Goal: Task Accomplishment & Management: Manage account settings

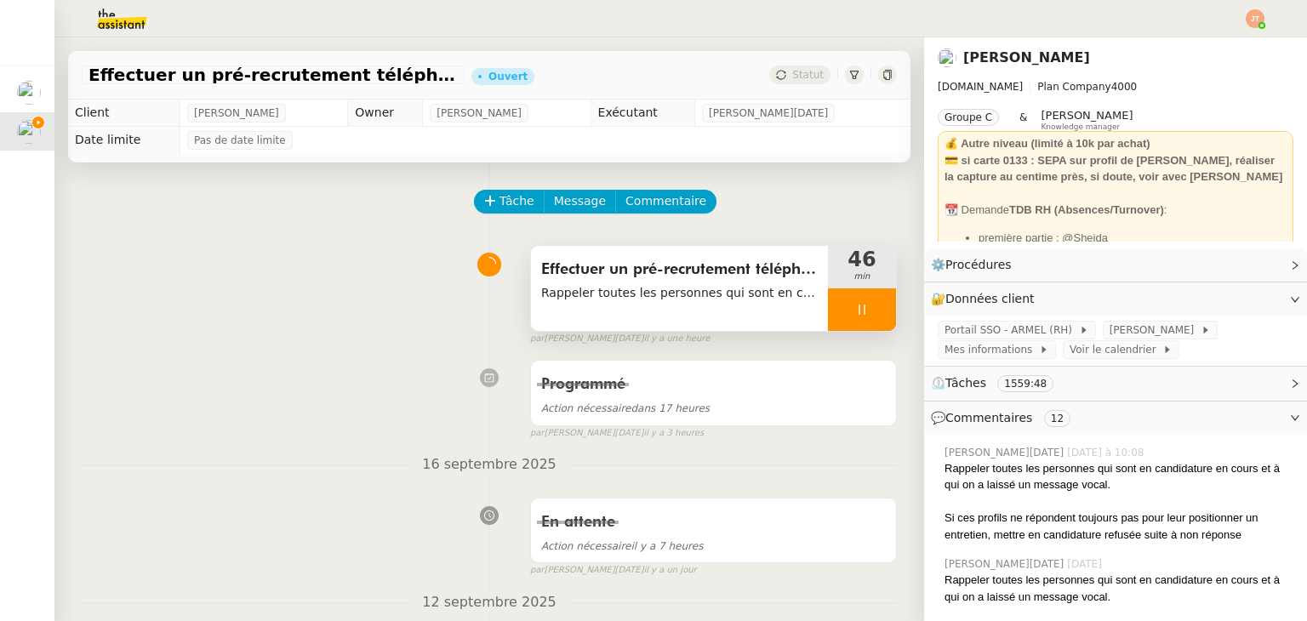
click at [855, 309] on icon at bounding box center [862, 310] width 14 height 14
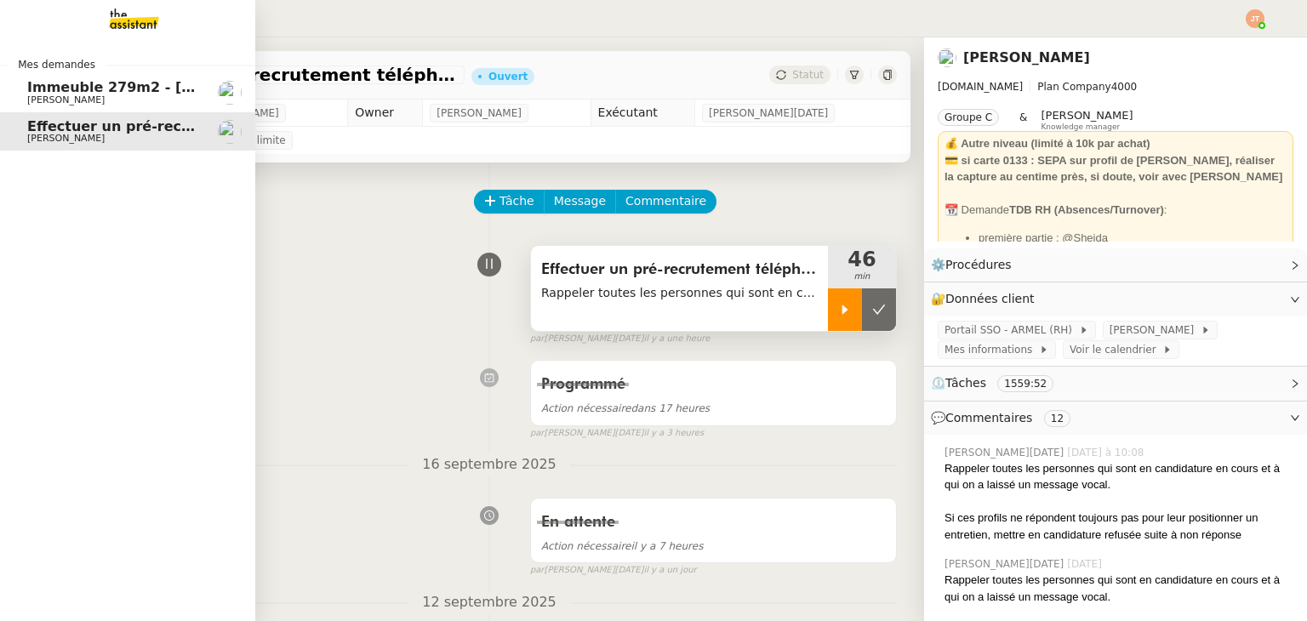
click at [31, 89] on span "Immeuble 279m2 - [GEOGRAPHIC_DATA] 13012 - 619 000€" at bounding box center [250, 87] width 446 height 16
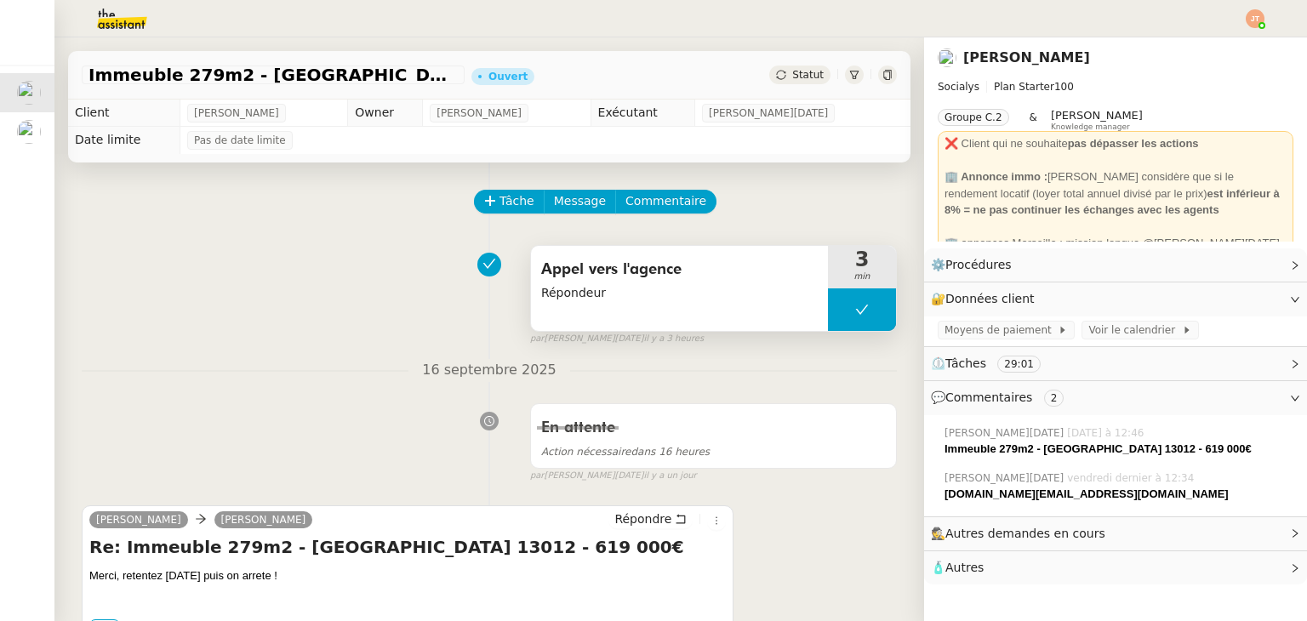
click at [830, 307] on button at bounding box center [862, 309] width 68 height 43
click at [830, 307] on div at bounding box center [845, 309] width 34 height 43
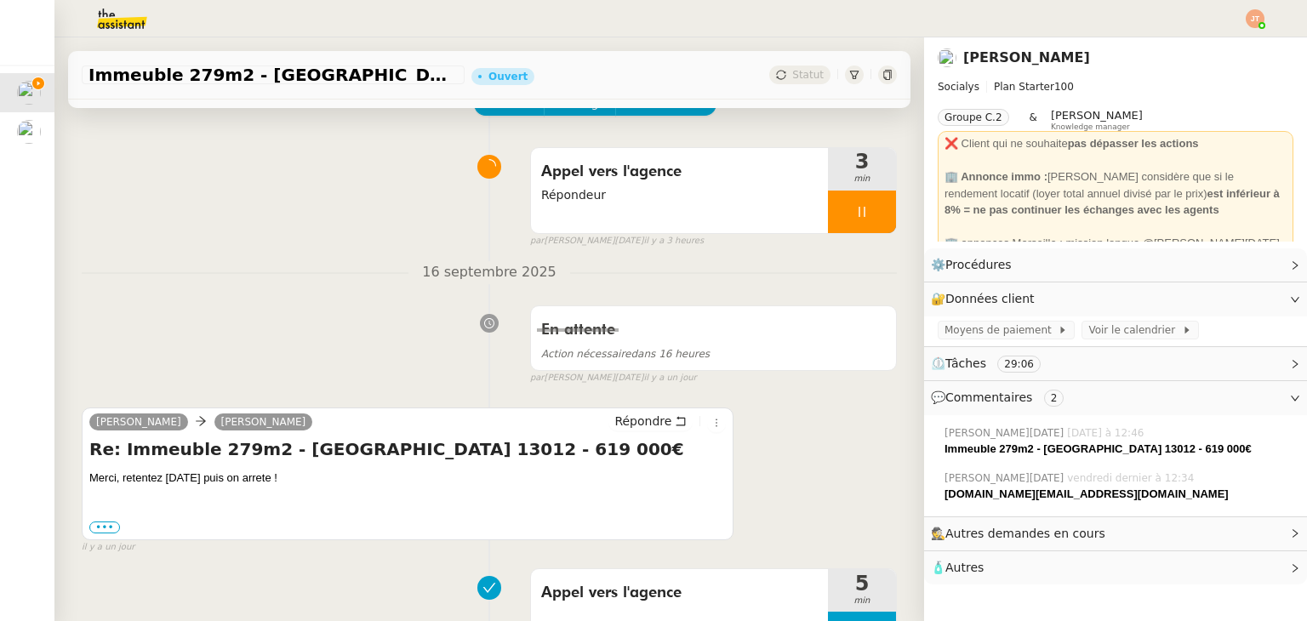
scroll to position [85, 0]
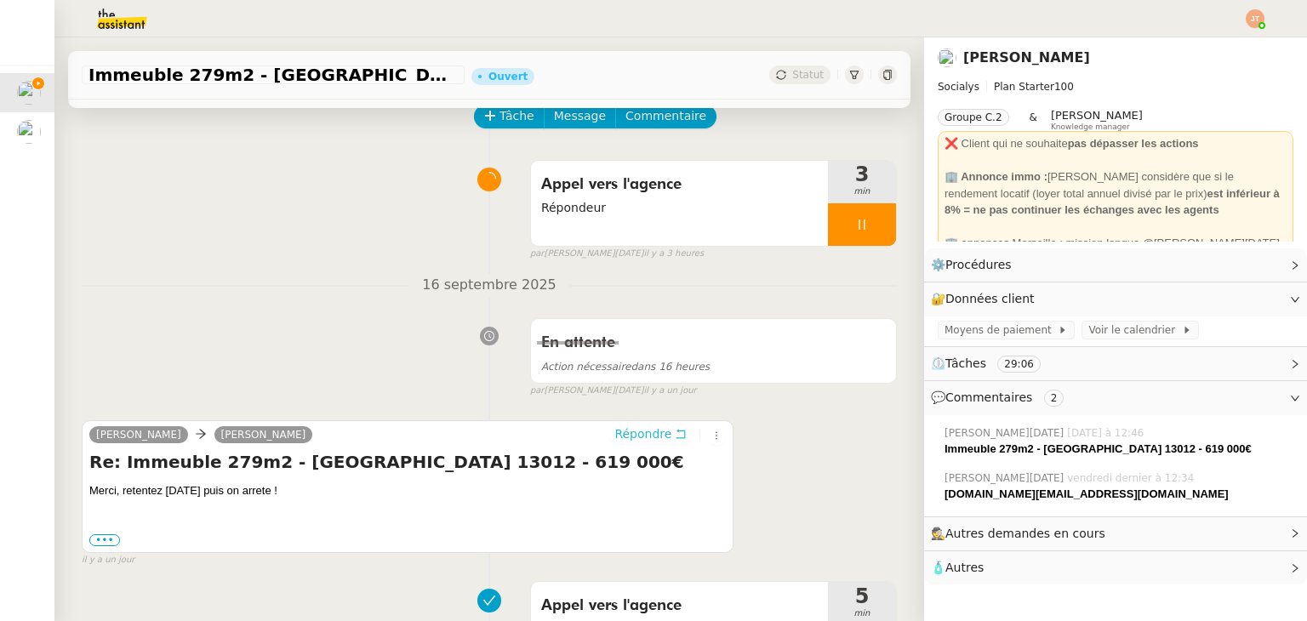
click at [633, 437] on span "Répondre" at bounding box center [642, 433] width 57 height 17
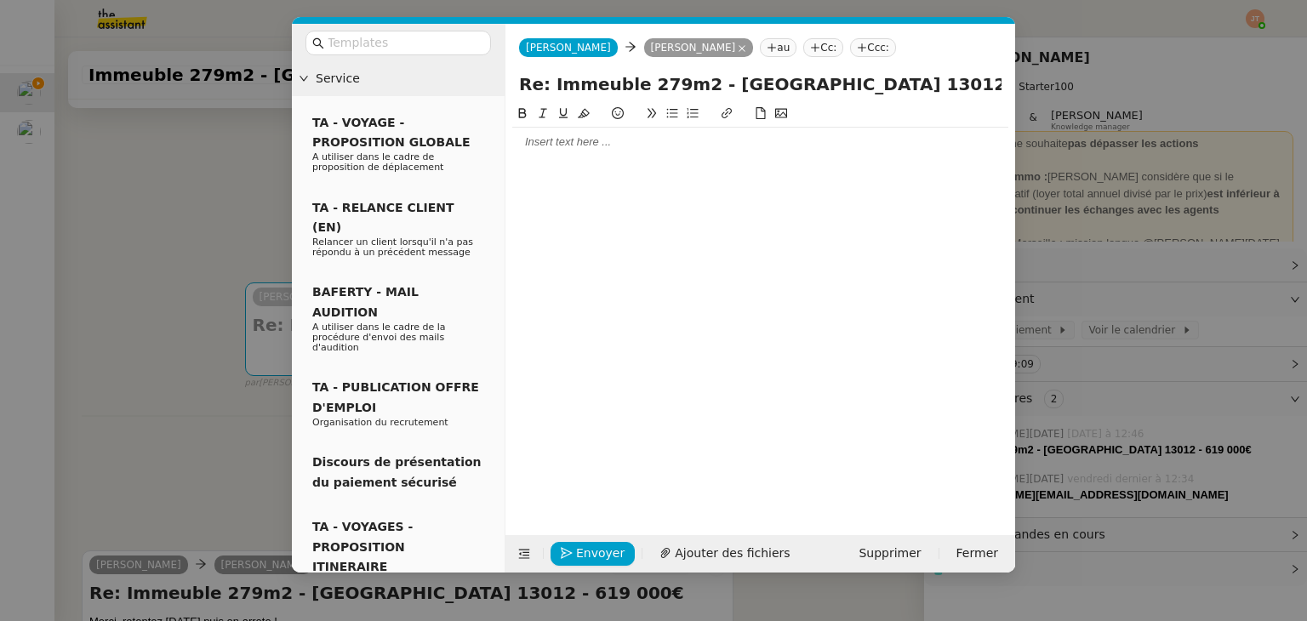
click at [569, 157] on div at bounding box center [760, 142] width 496 height 29
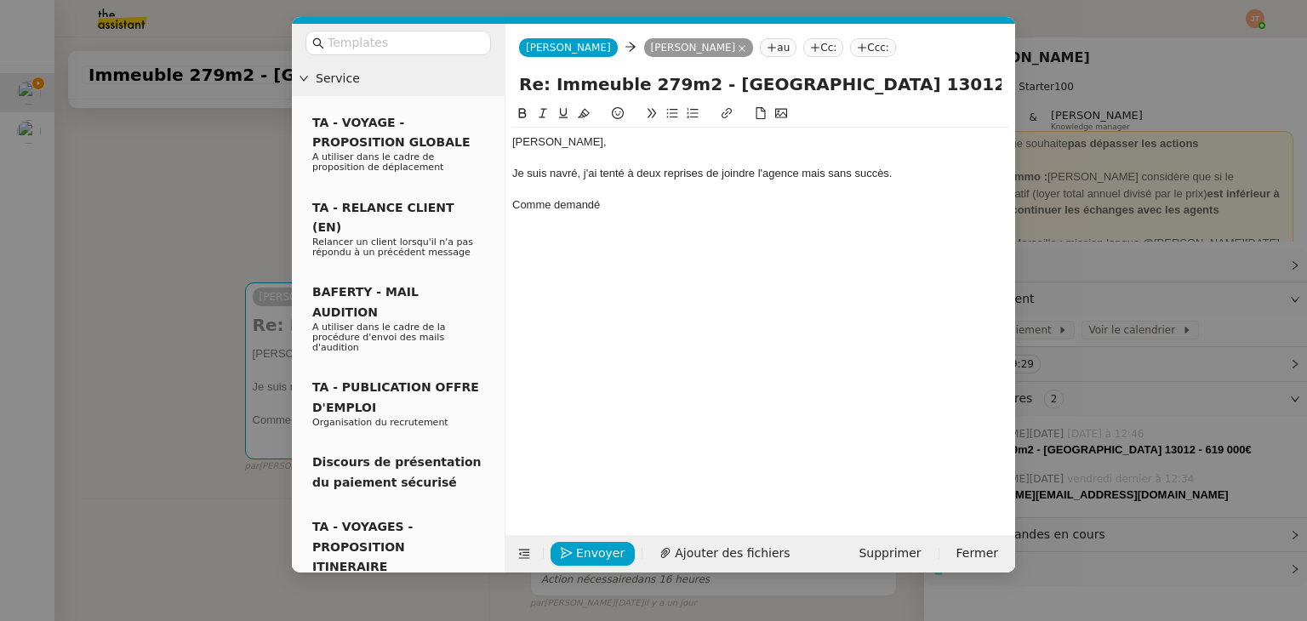
click at [809, 179] on div "Je suis navré, j'ai tenté à deux reprises de joindre l'agence mais sans succès." at bounding box center [760, 173] width 496 height 15
click at [0, 0] on lt-strong "," at bounding box center [0, 0] width 0 height 0
click at [632, 215] on div "[PERSON_NAME], Je suis navré, j'ai tenté à deux reprises de joindre l'agence, m…" at bounding box center [760, 174] width 496 height 92
click at [228, 271] on nz-modal-container "Service TA - VOYAGE - PROPOSITION GLOBALE A utiliser dans le cadre de propositi…" at bounding box center [653, 310] width 1307 height 621
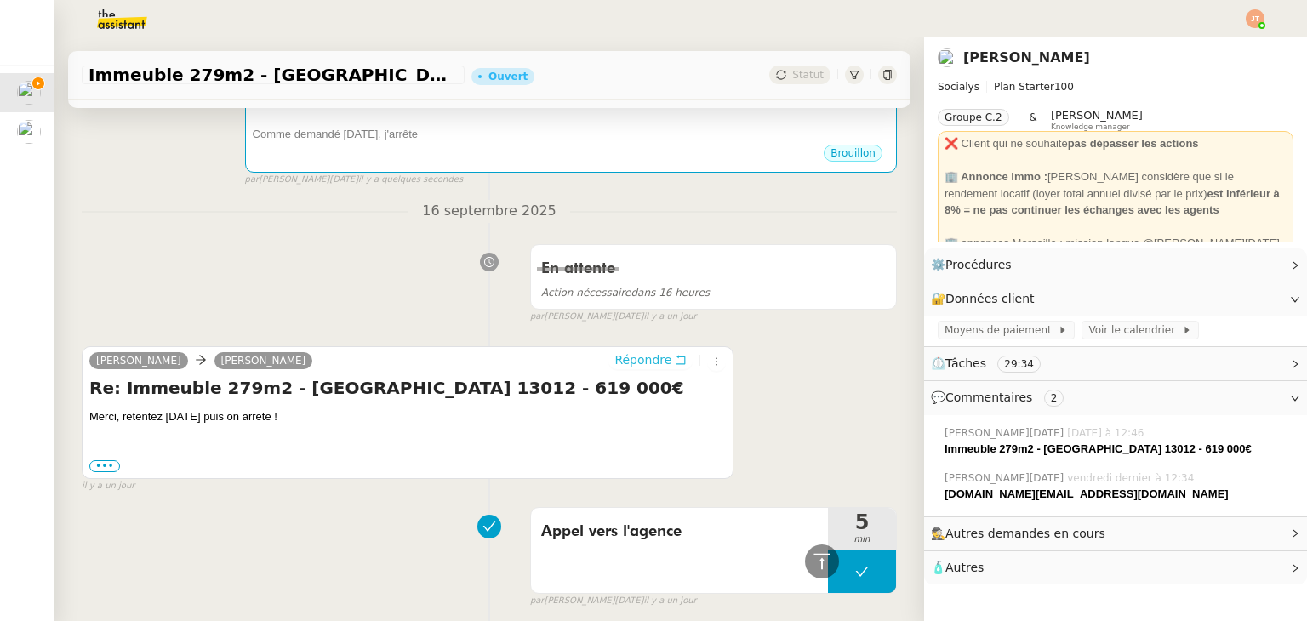
scroll to position [68, 0]
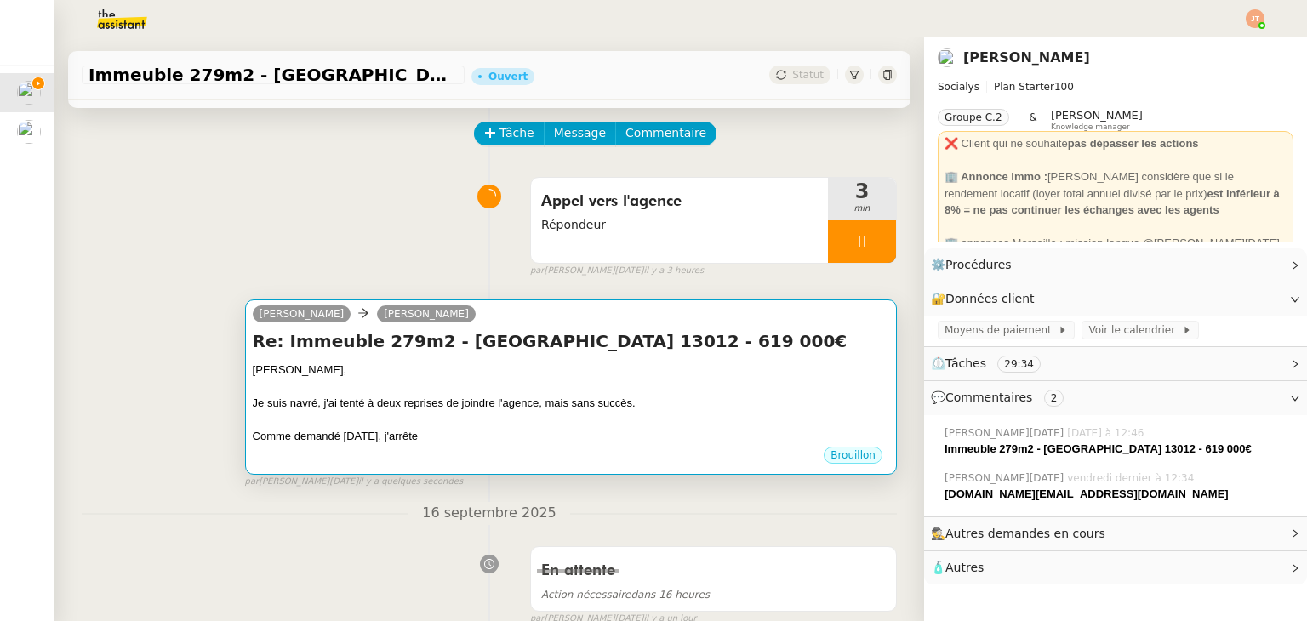
click at [401, 400] on div "Je suis navré, j'ai tenté à deux reprises de joindre l'agence, mais sans succès." at bounding box center [571, 403] width 636 height 17
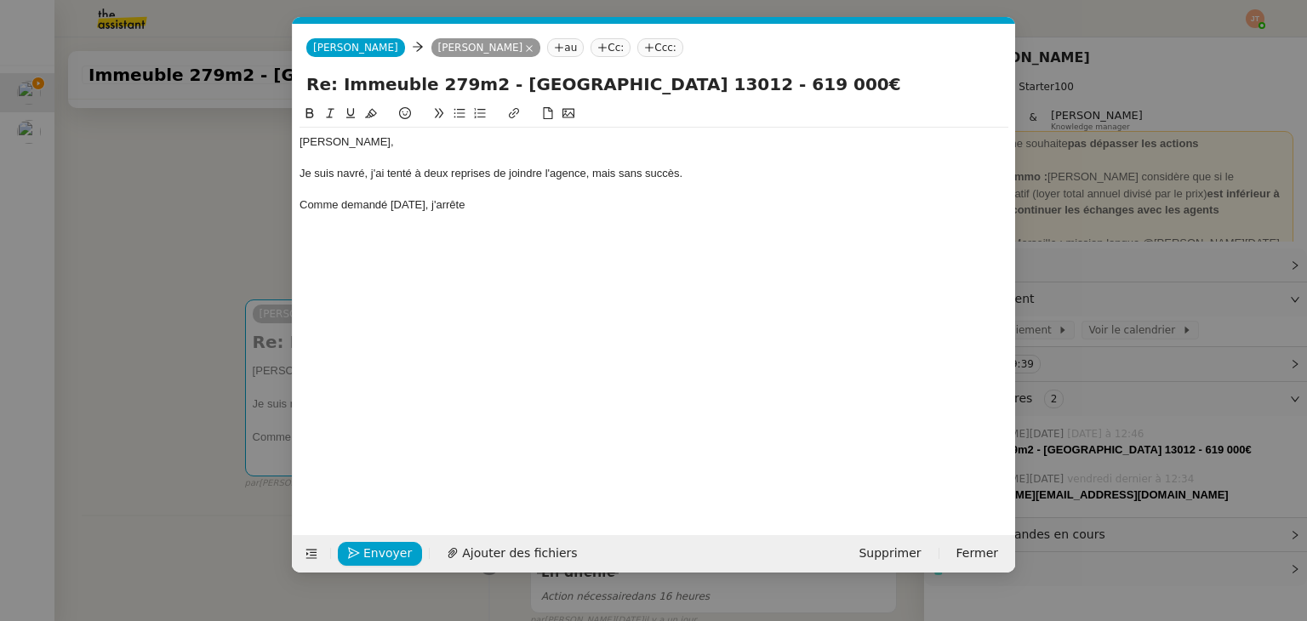
scroll to position [0, 36]
drag, startPoint x: 454, startPoint y: 204, endPoint x: 416, endPoint y: 205, distance: 38.3
click at [416, 205] on div "Comme demandé [DATE], j'arrête" at bounding box center [653, 204] width 709 height 15
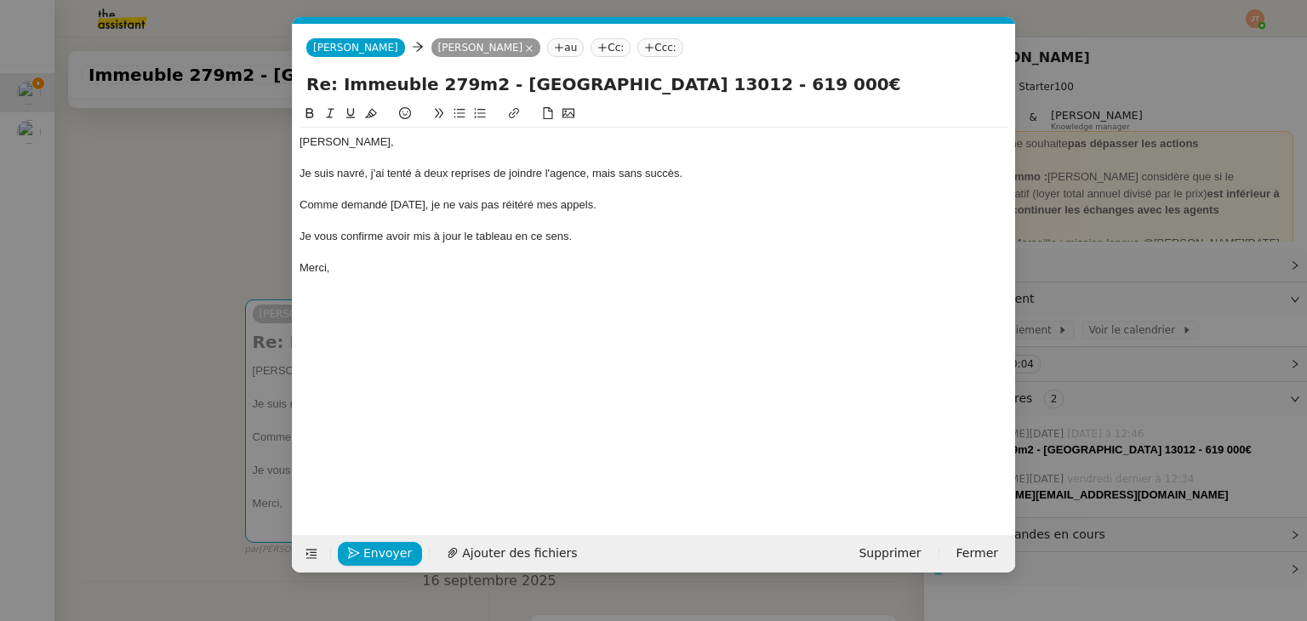
click at [506, 205] on div "Comme demandé [DATE], je ne vais pas réitéré mes appels." at bounding box center [653, 204] width 709 height 15
click at [0, 0] on lt-span "réitér er" at bounding box center [0, 0] width 0 height 0
click at [160, 174] on nz-modal-container "Service TA - VOYAGE - PROPOSITION GLOBALE A utiliser dans le cadre de propositi…" at bounding box center [653, 310] width 1307 height 621
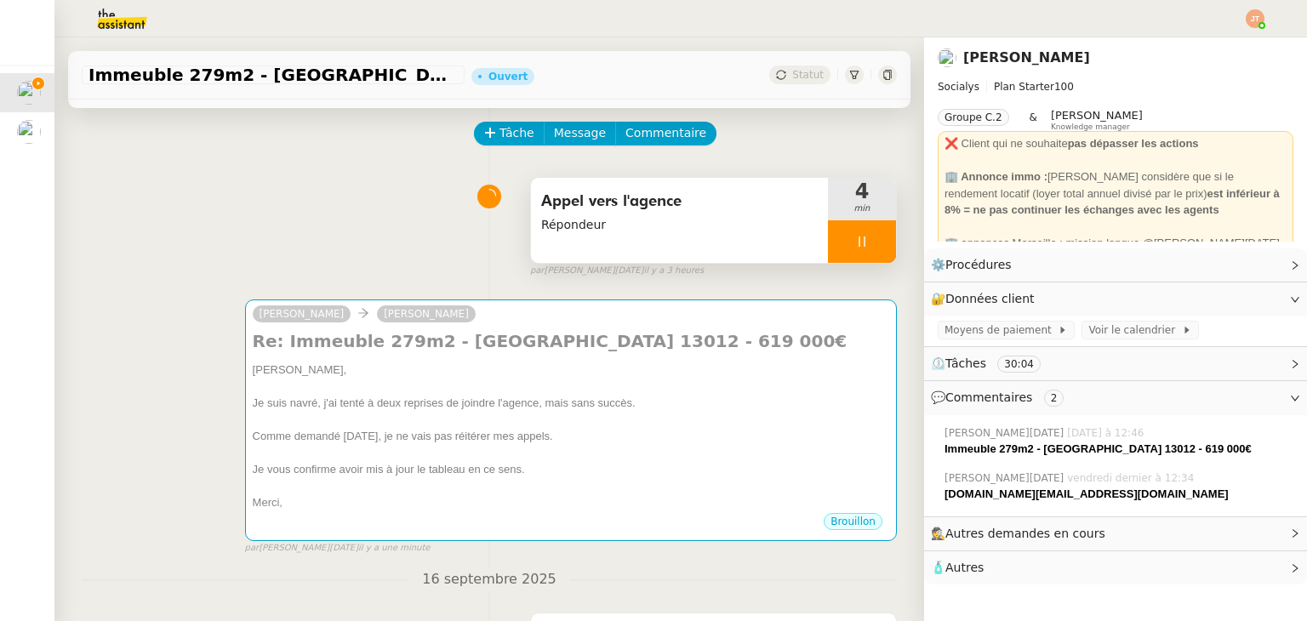
click at [855, 236] on icon at bounding box center [862, 242] width 14 height 14
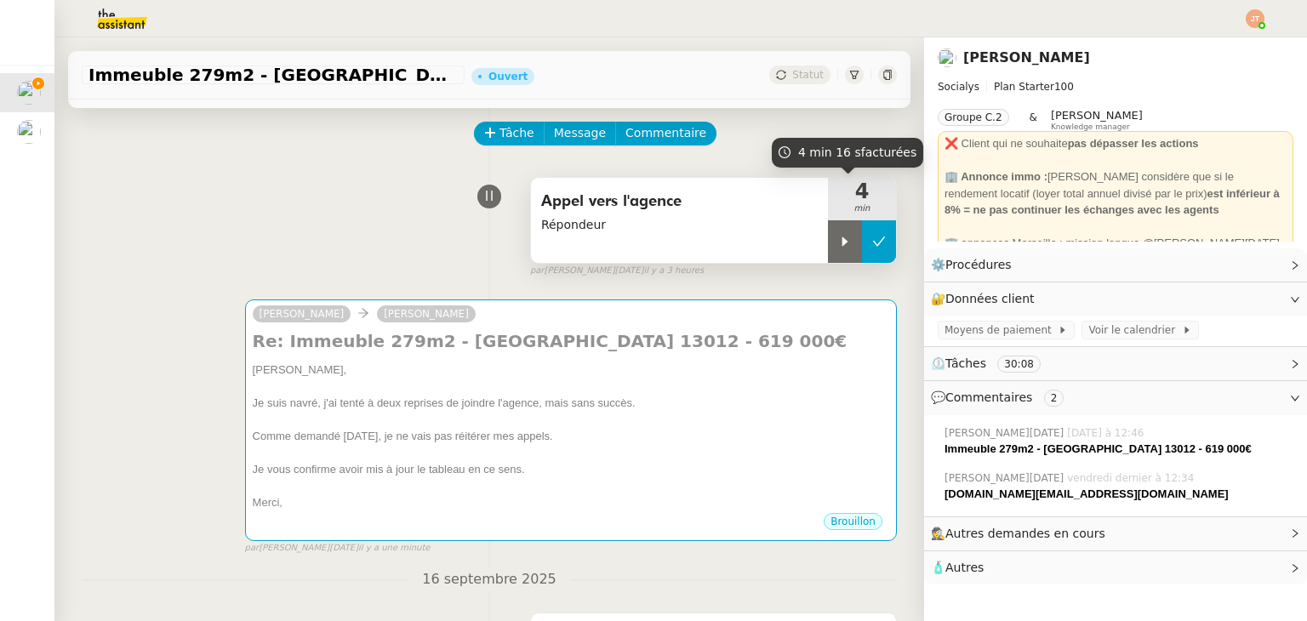
click at [867, 246] on button at bounding box center [879, 241] width 34 height 43
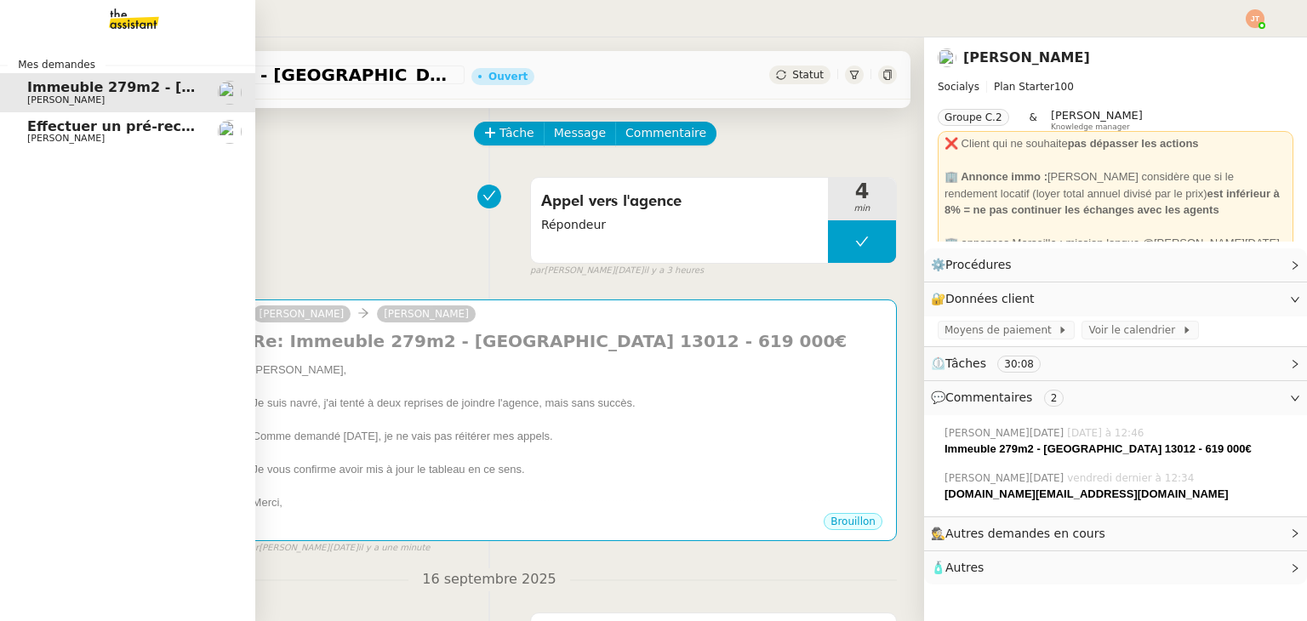
click at [56, 134] on span "[PERSON_NAME]" at bounding box center [65, 138] width 77 height 11
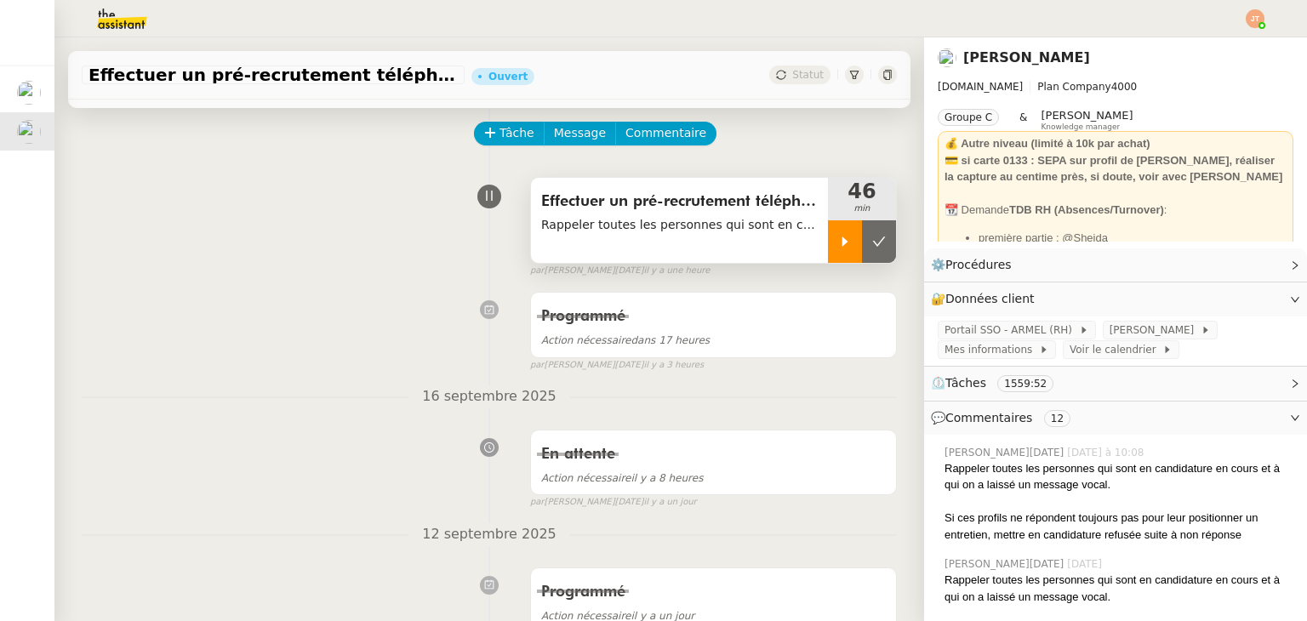
click at [842, 246] on icon at bounding box center [845, 240] width 6 height 9
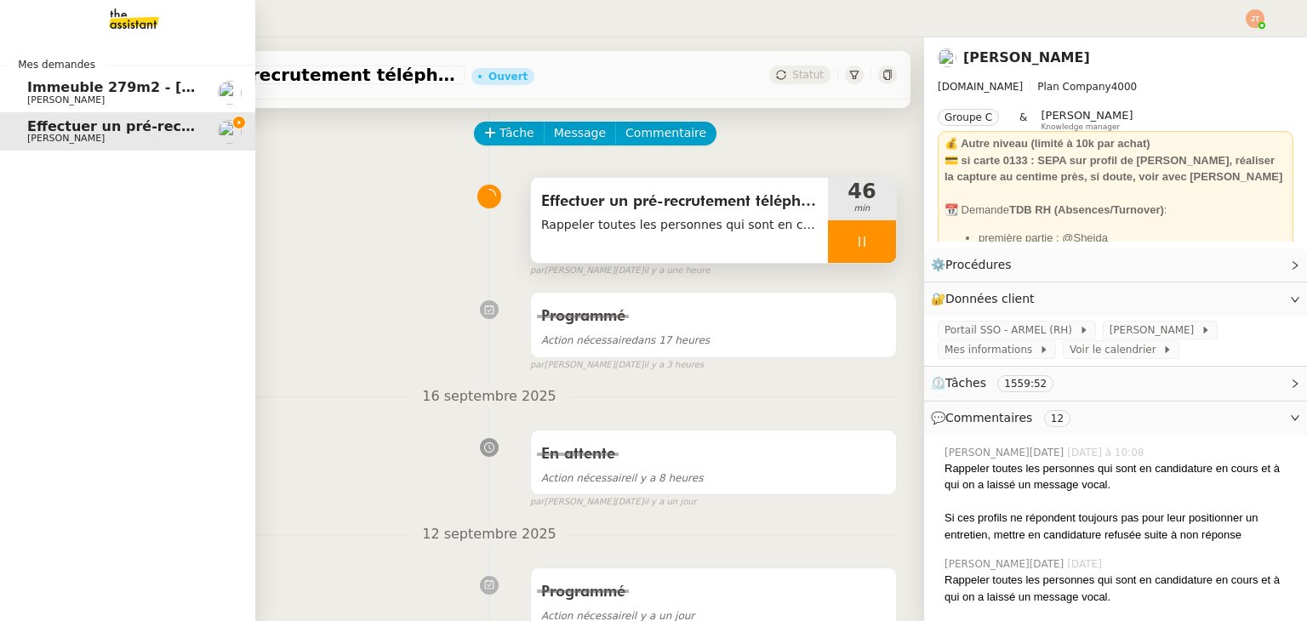
click at [53, 102] on span "[PERSON_NAME]" at bounding box center [65, 99] width 77 height 11
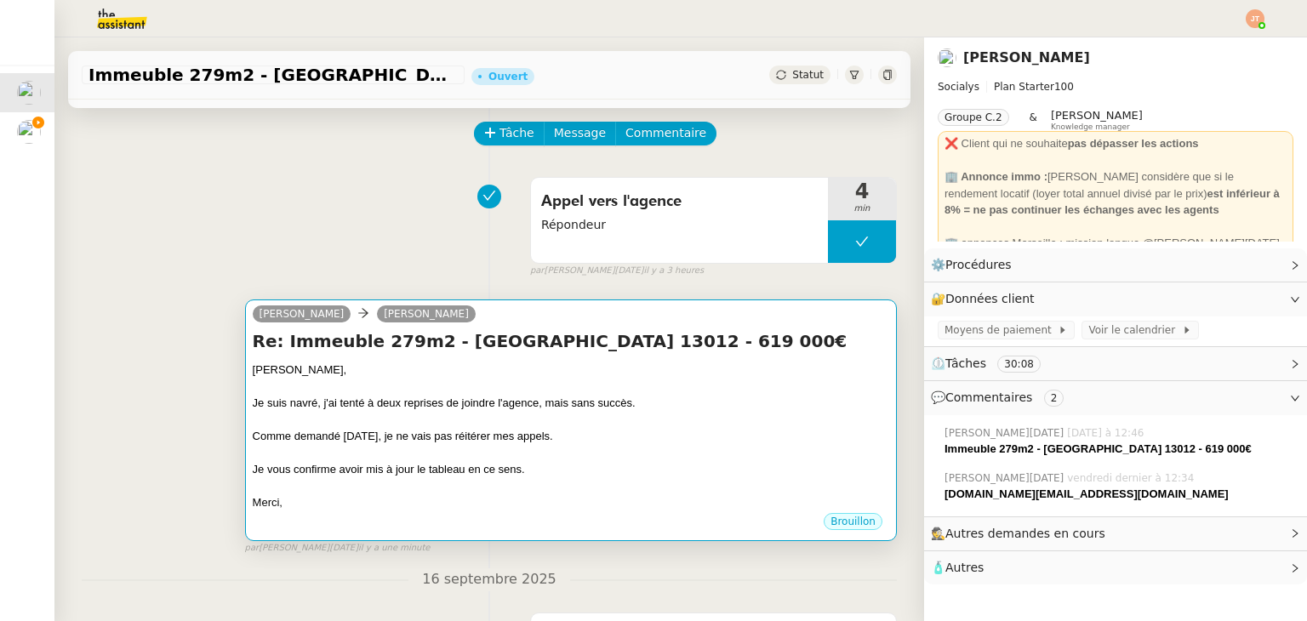
click at [326, 392] on div at bounding box center [571, 387] width 636 height 17
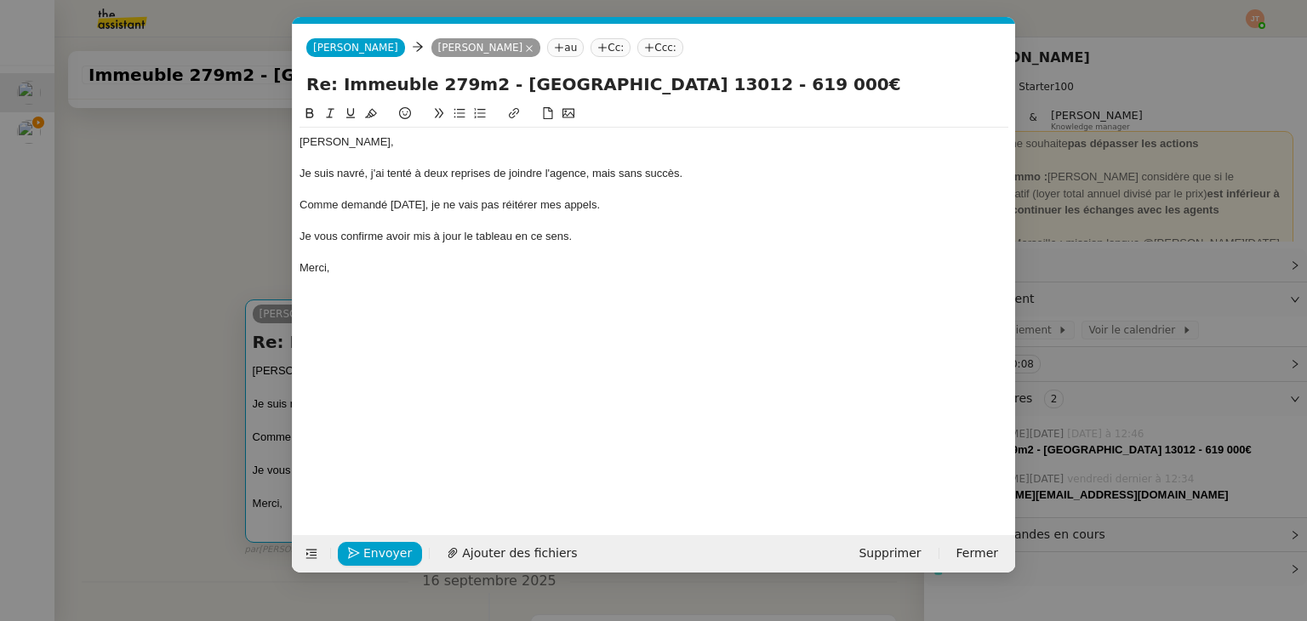
scroll to position [0, 36]
click at [371, 553] on span "Envoyer" at bounding box center [387, 554] width 48 height 20
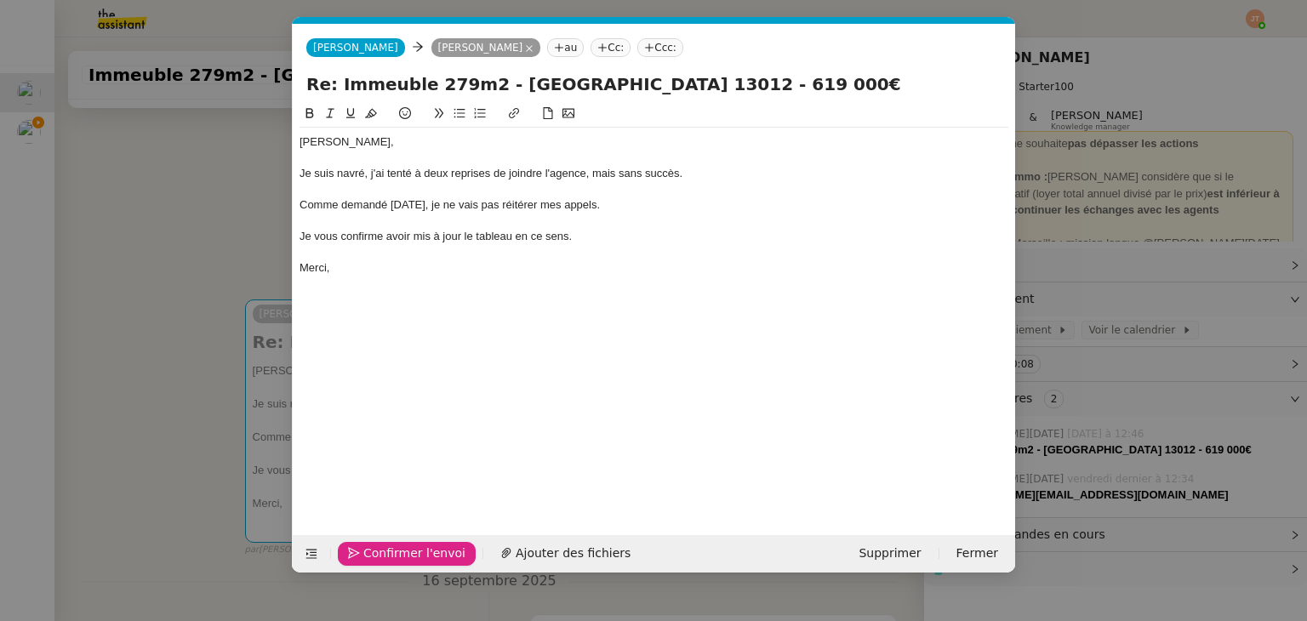
click at [371, 553] on span "Confirmer l'envoi" at bounding box center [414, 554] width 102 height 20
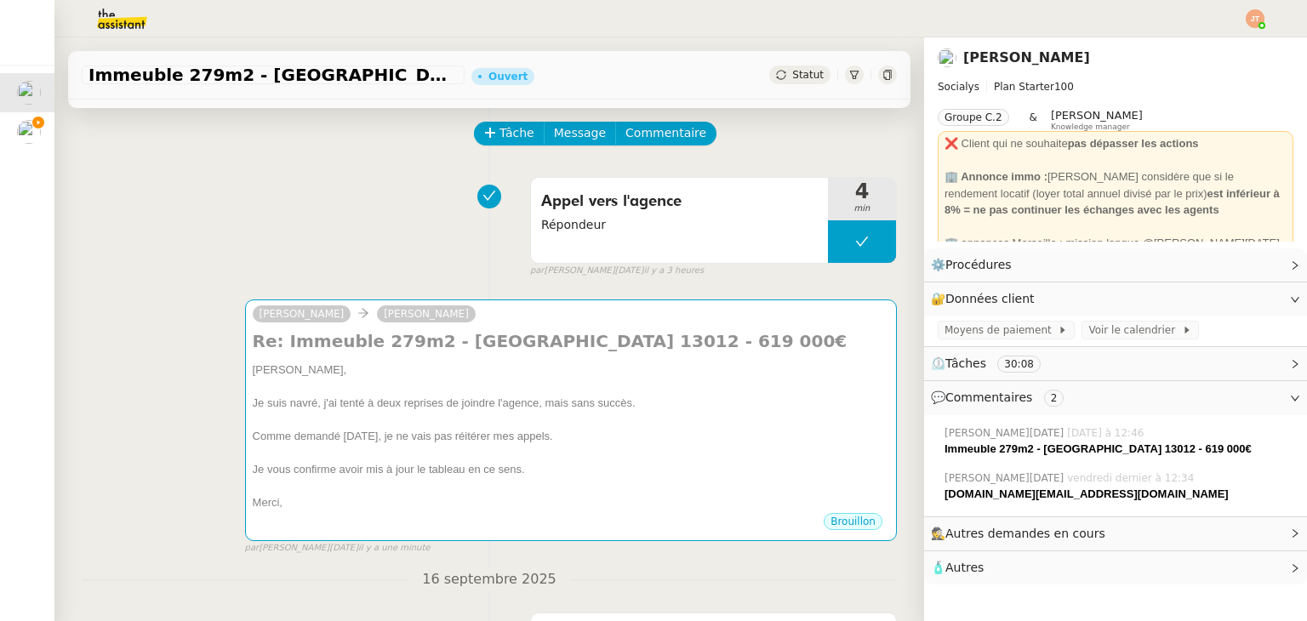
click at [792, 76] on span "Statut" at bounding box center [807, 75] width 31 height 12
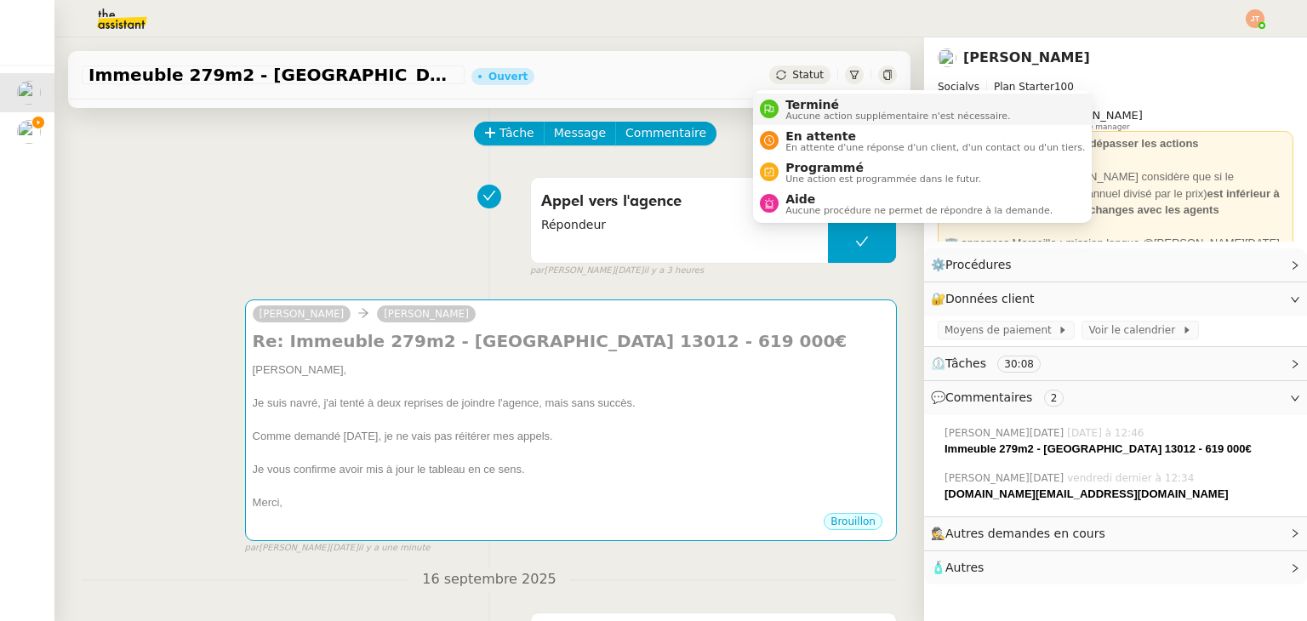
click at [793, 104] on span "Terminé" at bounding box center [897, 105] width 225 height 14
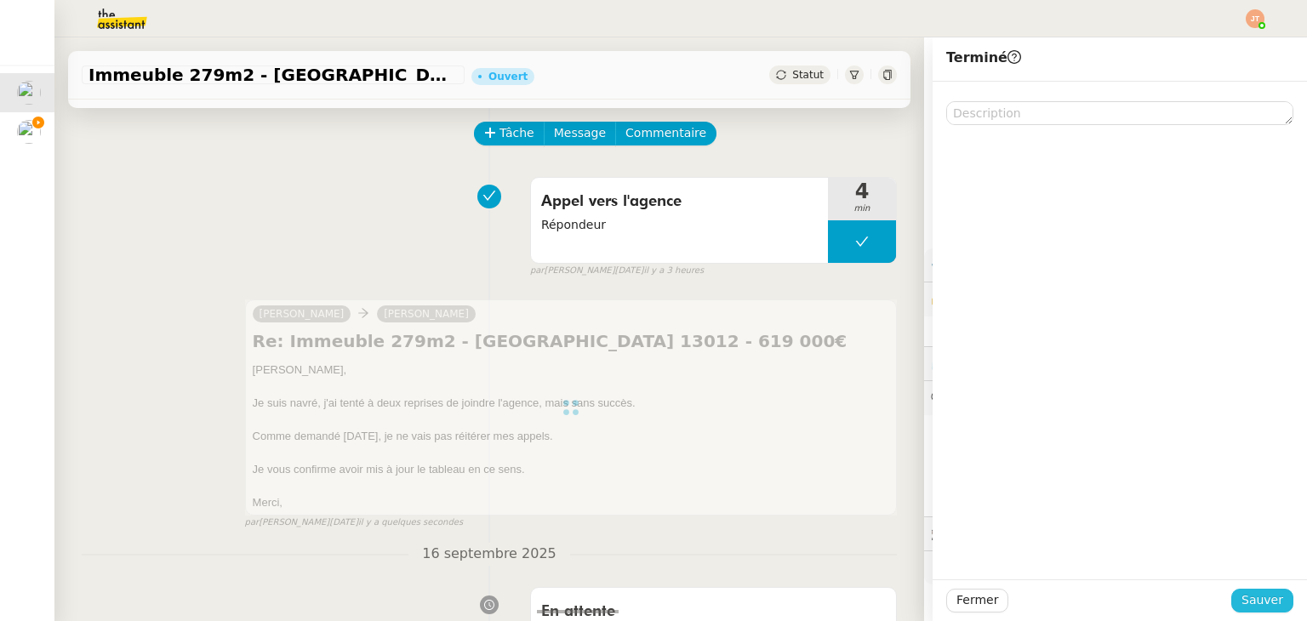
click at [1256, 603] on span "Sauver" at bounding box center [1262, 600] width 42 height 20
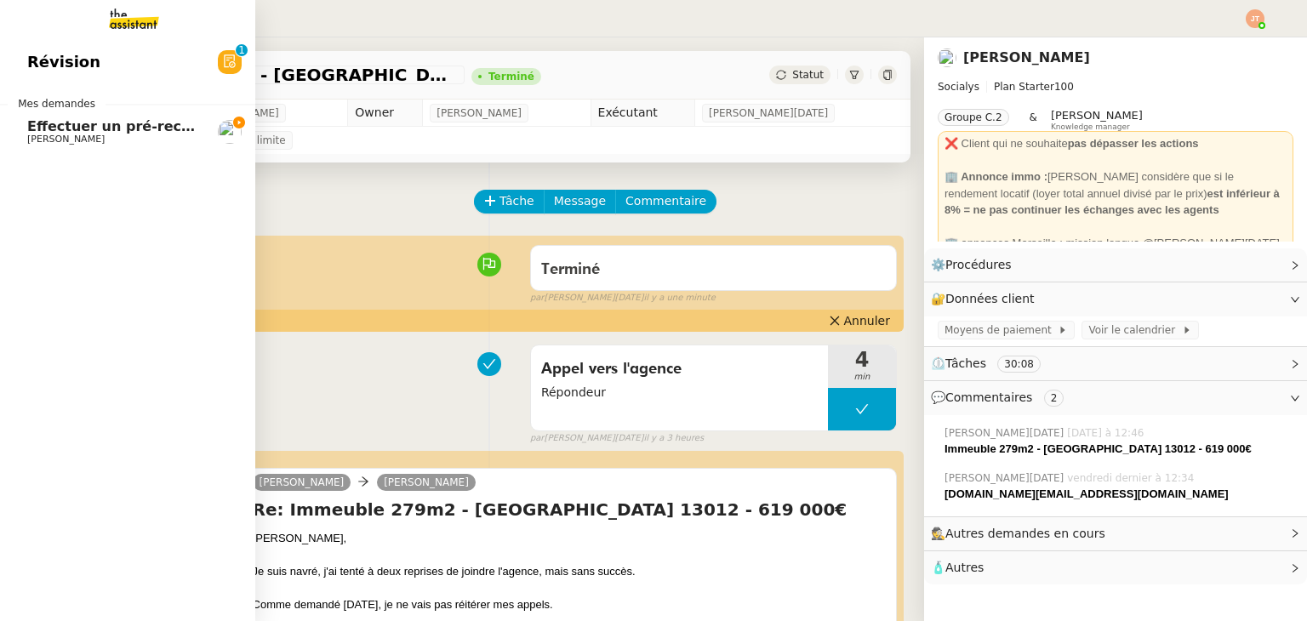
click at [50, 126] on span "Effectuer un pré-recrutement téléphonique" at bounding box center [193, 126] width 332 height 16
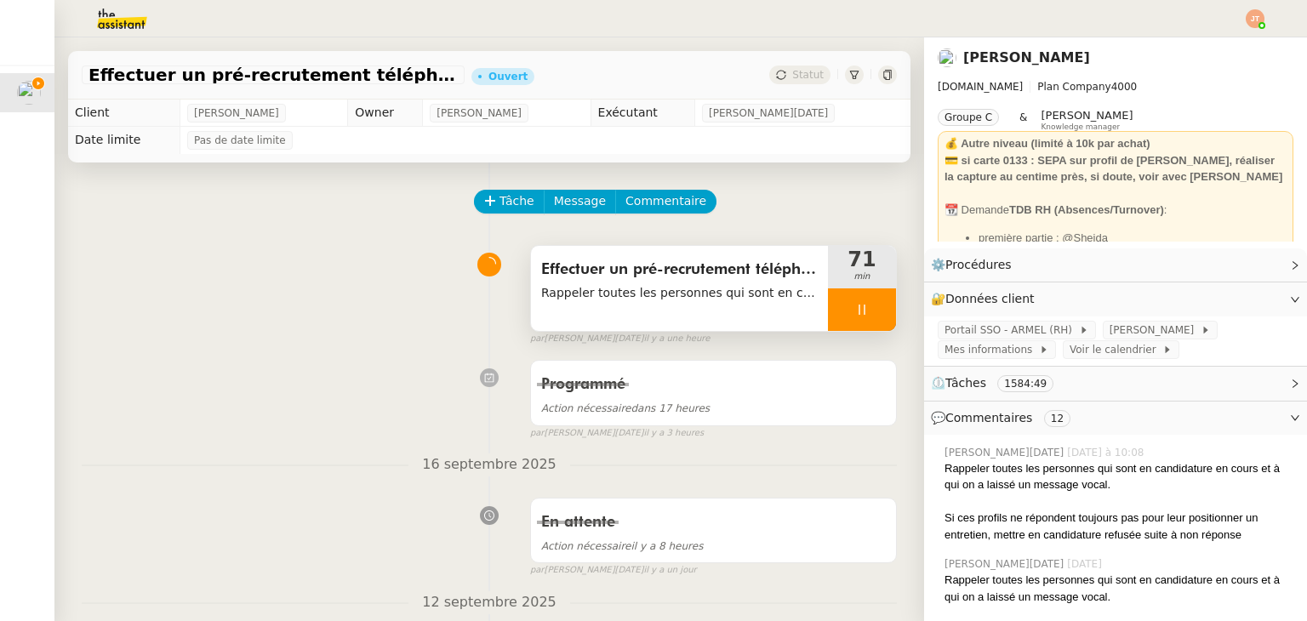
click at [844, 320] on div at bounding box center [862, 309] width 68 height 43
click at [873, 313] on icon at bounding box center [879, 309] width 13 height 9
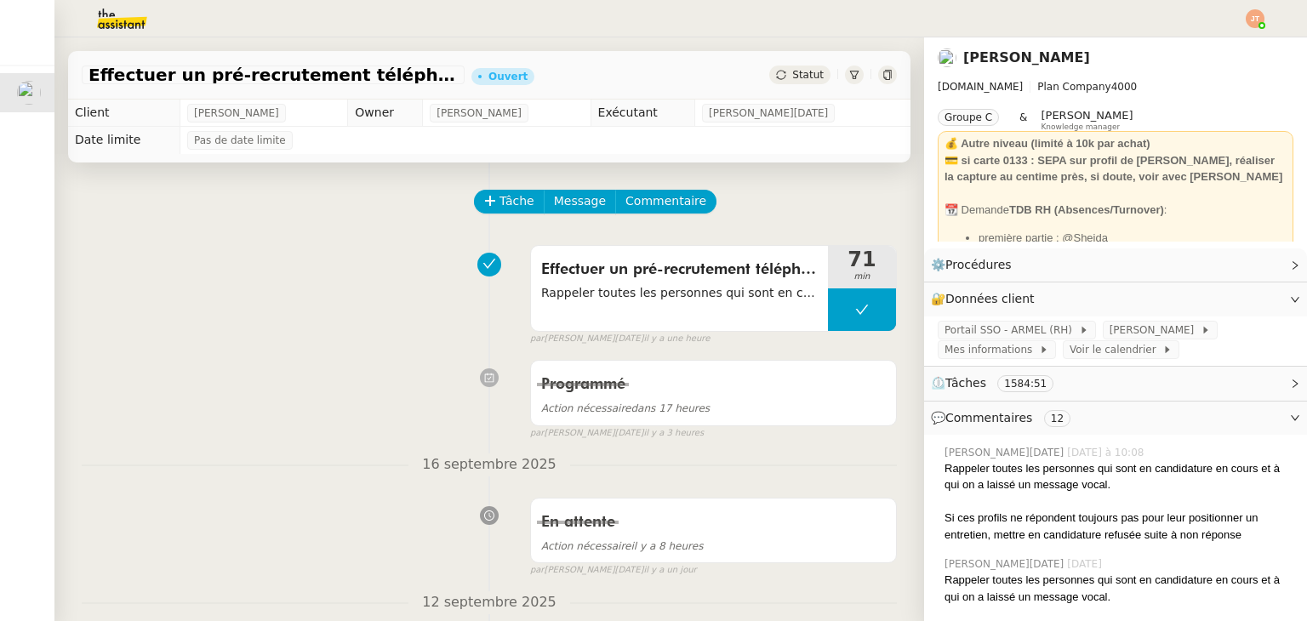
click at [796, 76] on span "Statut" at bounding box center [807, 75] width 31 height 12
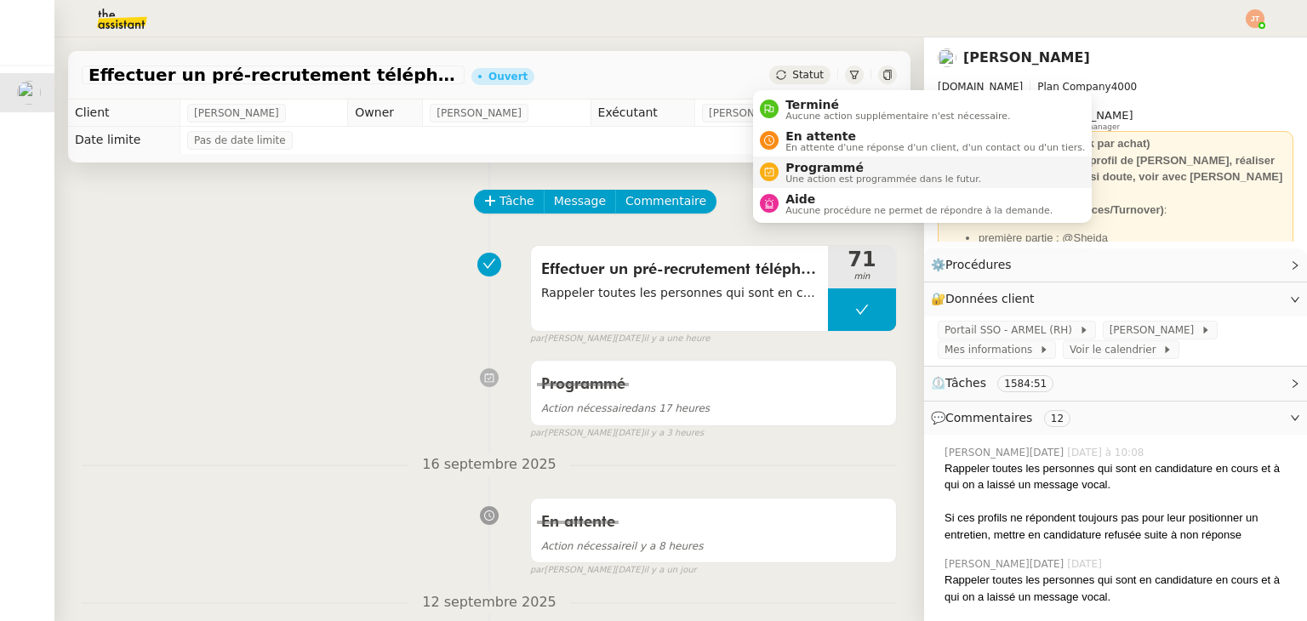
click at [810, 170] on span "Programmé" at bounding box center [883, 168] width 196 height 14
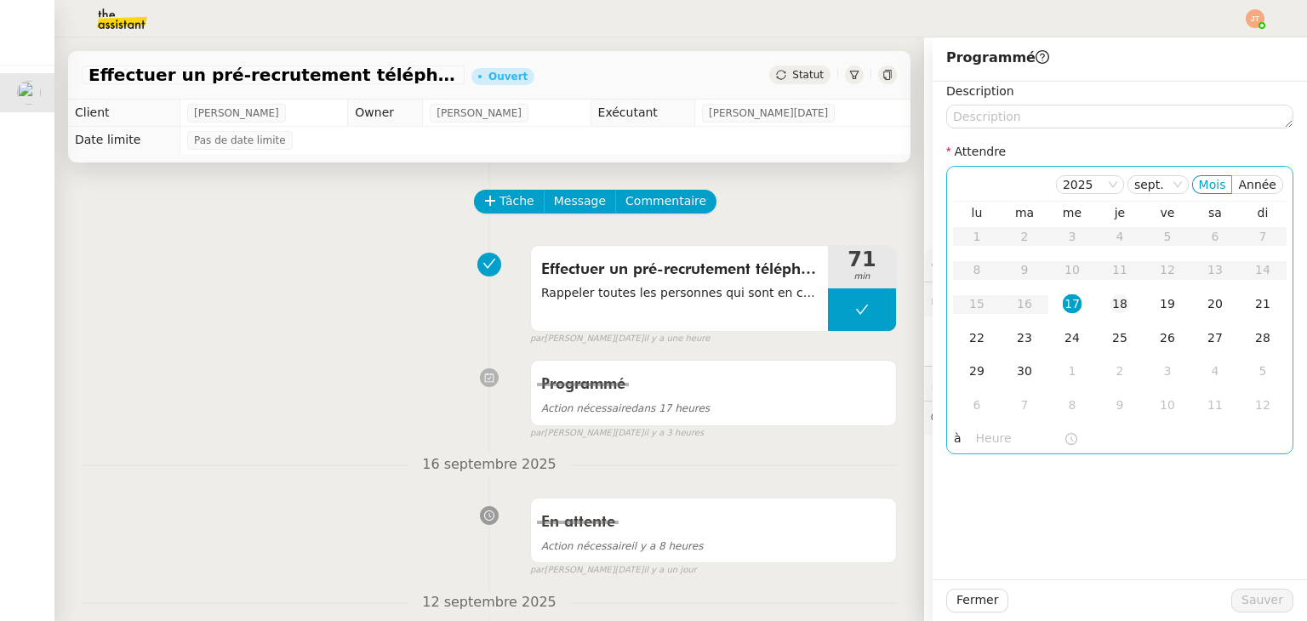
click at [1110, 299] on div "18" at bounding box center [1119, 303] width 19 height 19
click at [994, 443] on input "text" at bounding box center [1020, 439] width 88 height 20
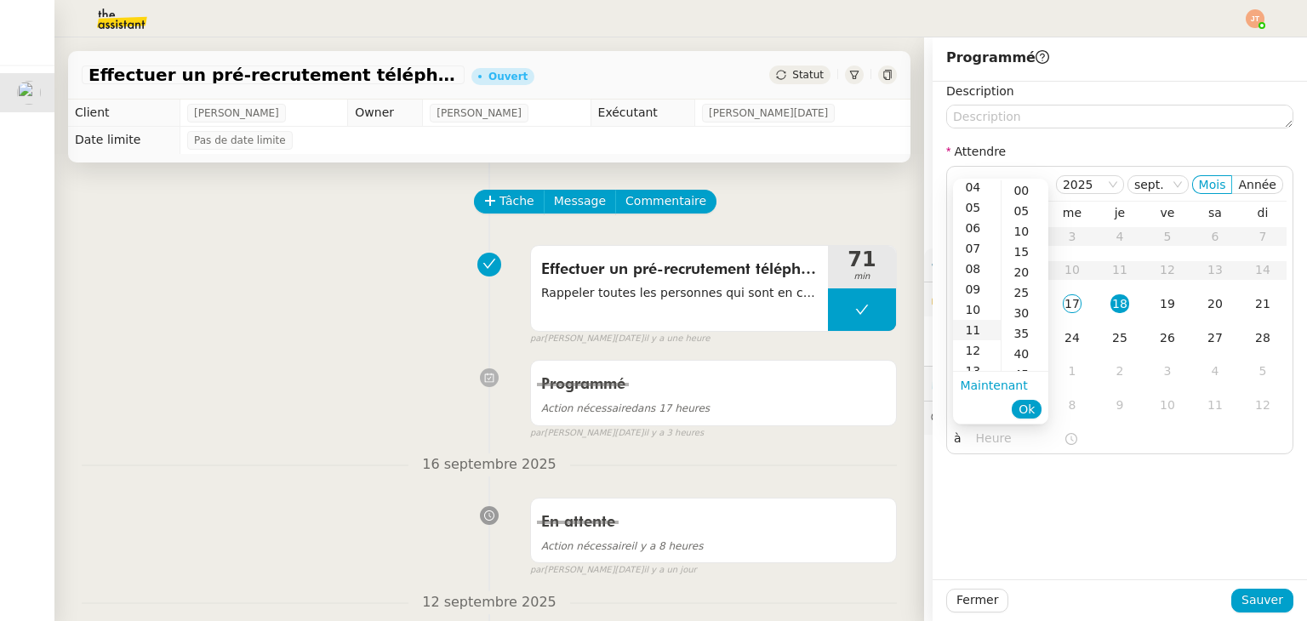
click at [982, 333] on div "11" at bounding box center [977, 330] width 48 height 20
click at [1014, 336] on div "35" at bounding box center [1024, 333] width 47 height 20
type input "11:35"
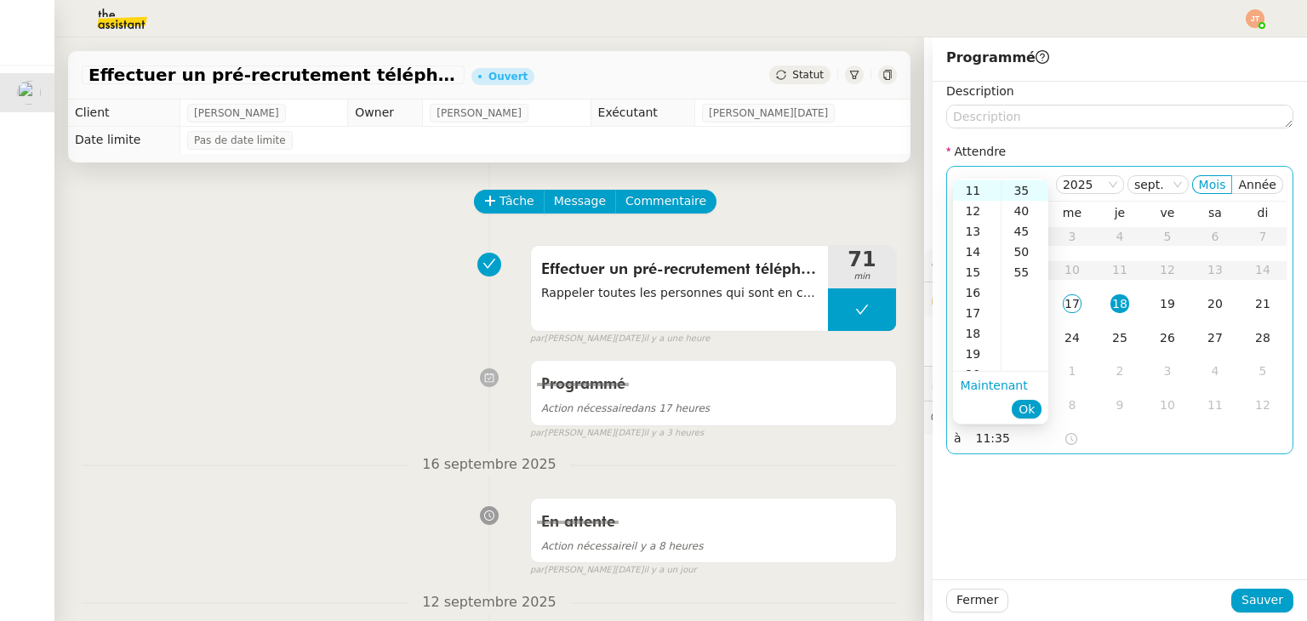
click at [1031, 407] on span "Ok" at bounding box center [1026, 409] width 16 height 17
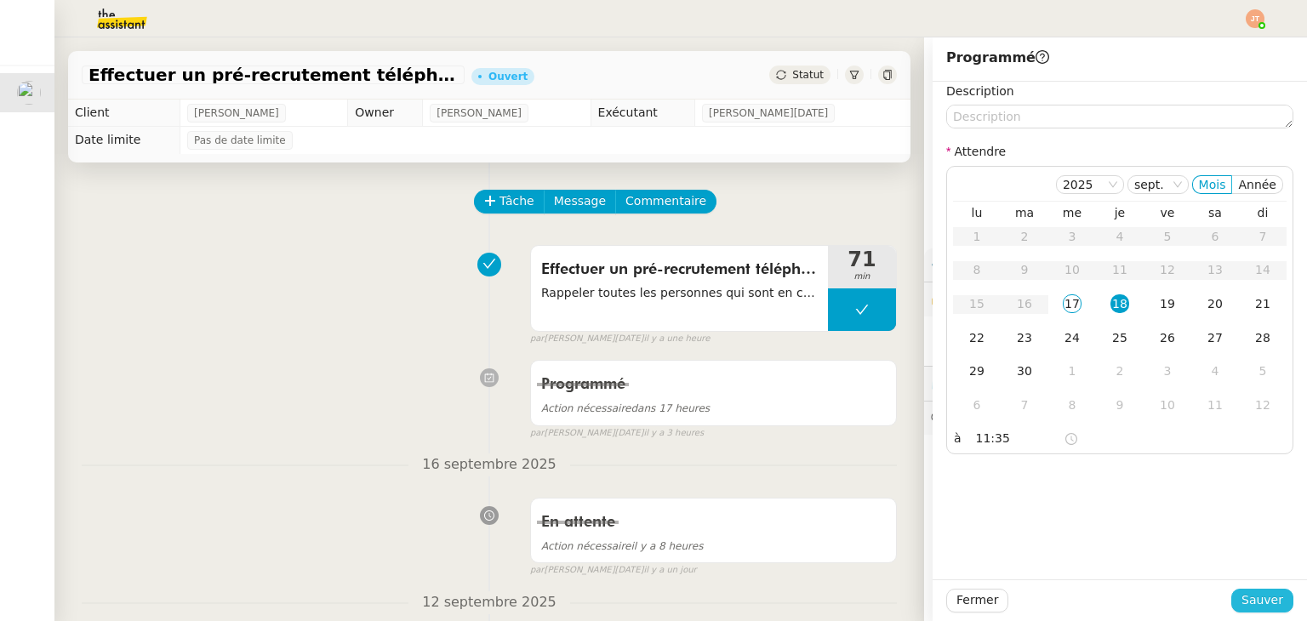
click at [1248, 595] on span "Sauver" at bounding box center [1262, 600] width 42 height 20
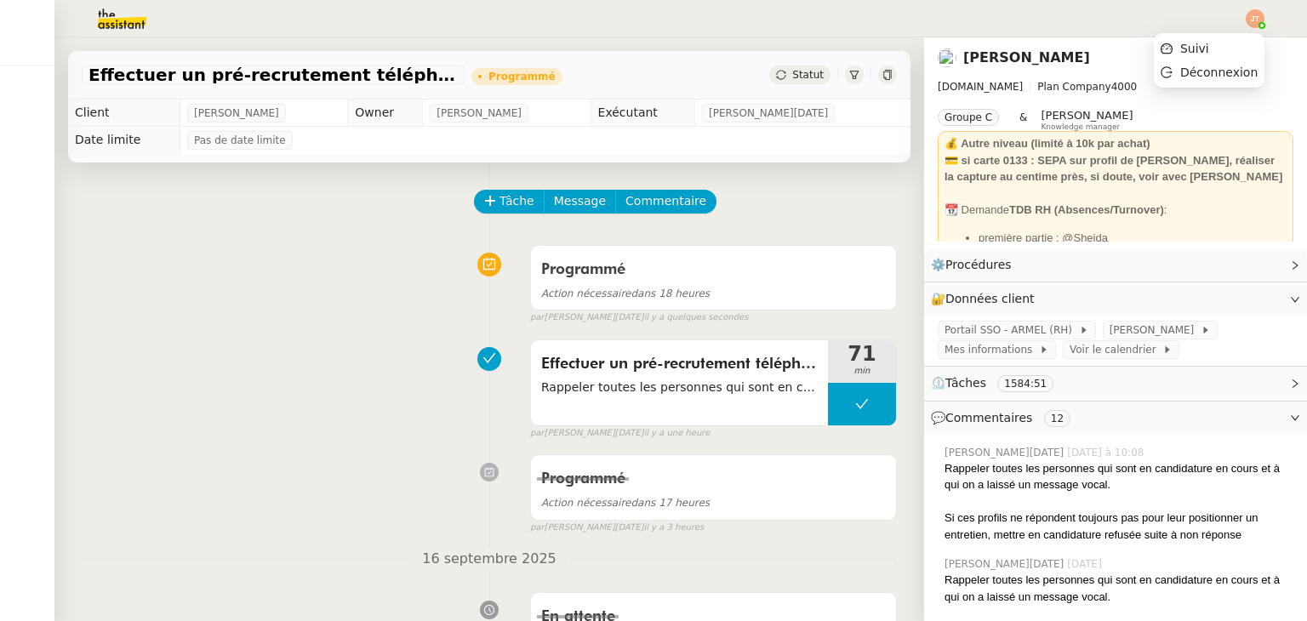
click at [1258, 12] on img at bounding box center [1254, 18] width 19 height 19
click at [1204, 42] on span "Suivi" at bounding box center [1194, 49] width 29 height 14
